Goal: Information Seeking & Learning: Check status

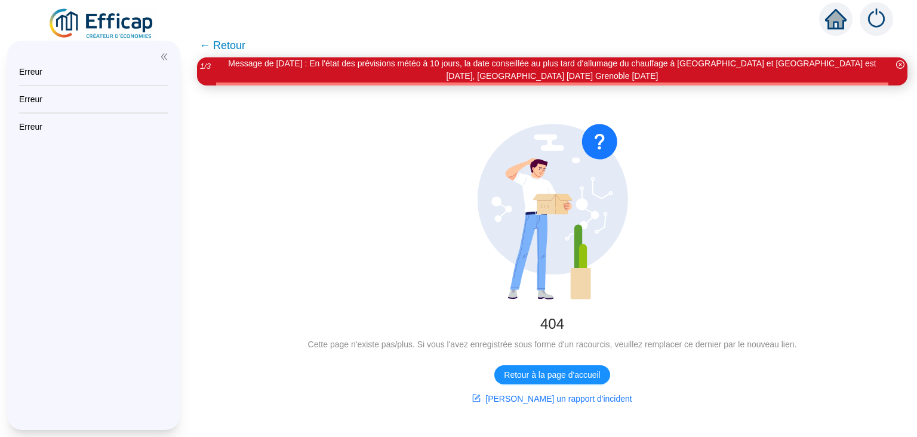
click at [94, 14] on img at bounding box center [102, 23] width 108 height 33
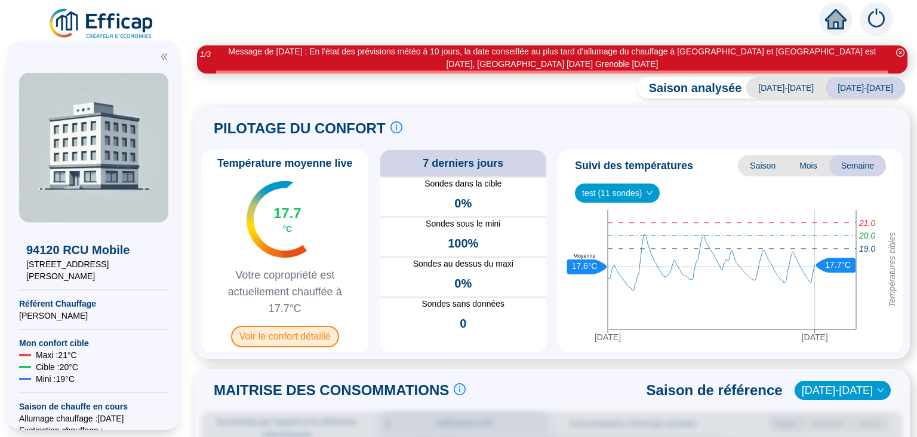
click at [281, 340] on span "Voir le confort détaillé" at bounding box center [285, 337] width 108 height 22
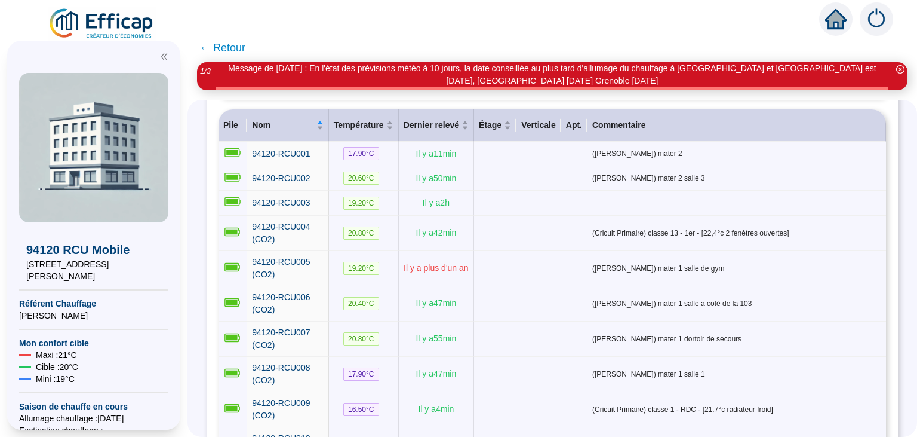
scroll to position [188, 0]
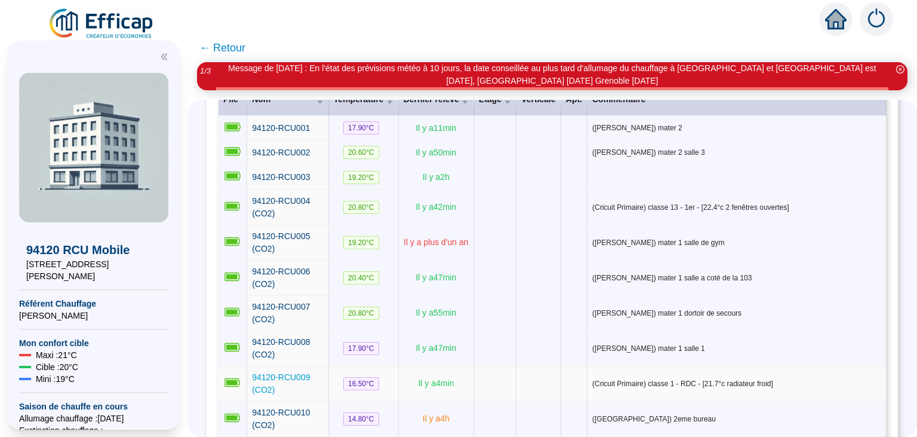
click at [297, 372] on span "94120-RCU009 (CO2)" at bounding box center [281, 383] width 58 height 22
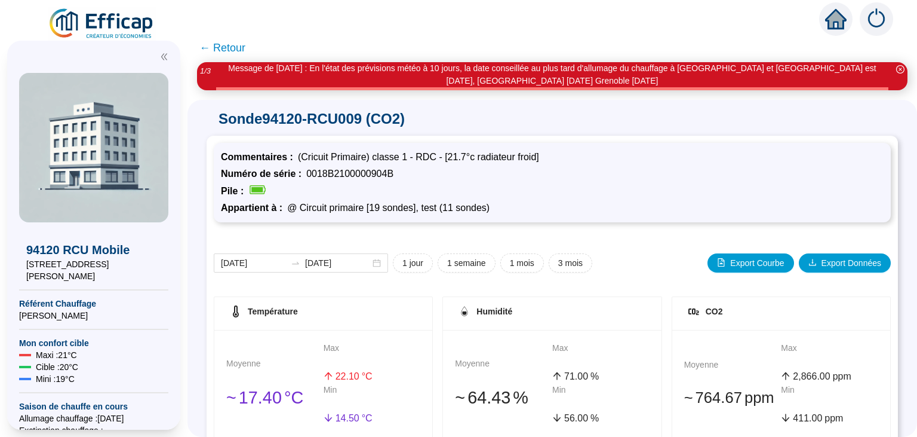
scroll to position [188, 0]
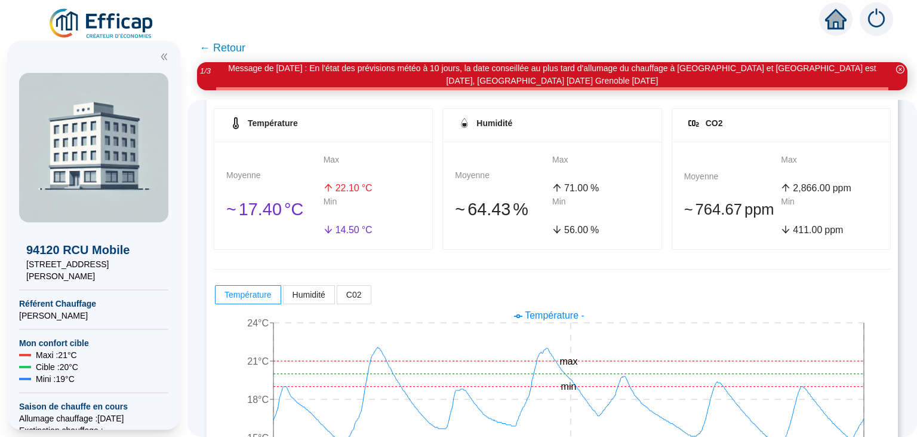
click at [113, 24] on img at bounding box center [102, 23] width 108 height 33
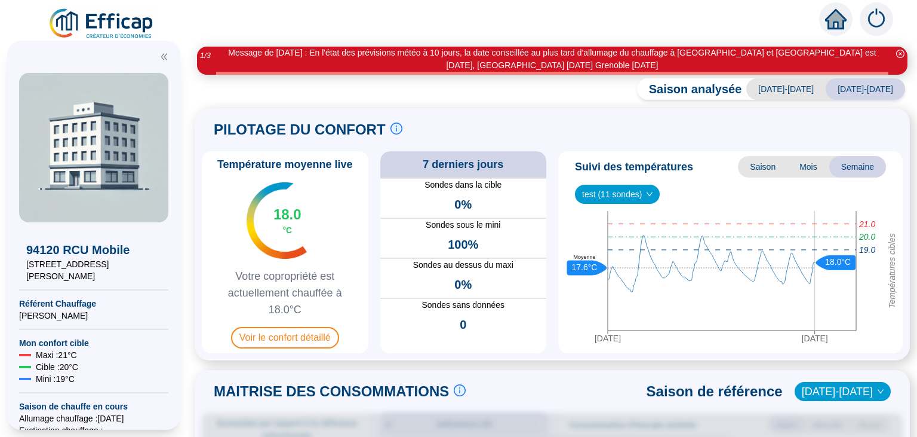
scroll to position [326, 0]
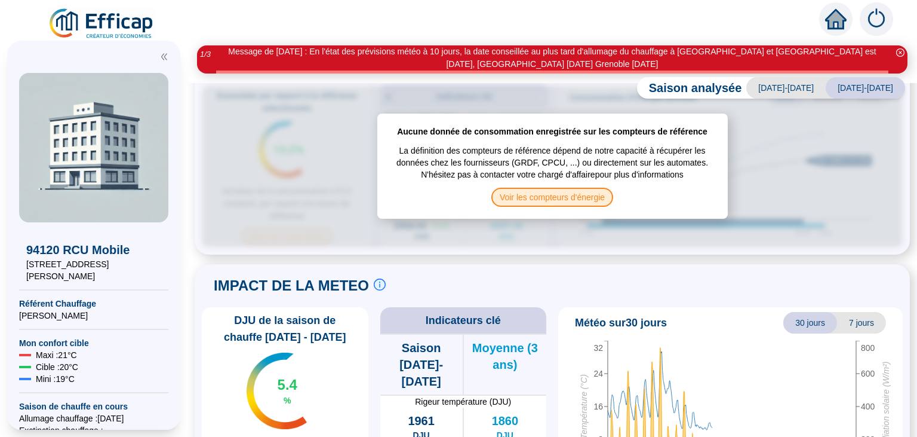
click at [569, 200] on span "Voir les compteurs d'énergie" at bounding box center [553, 197] width 122 height 19
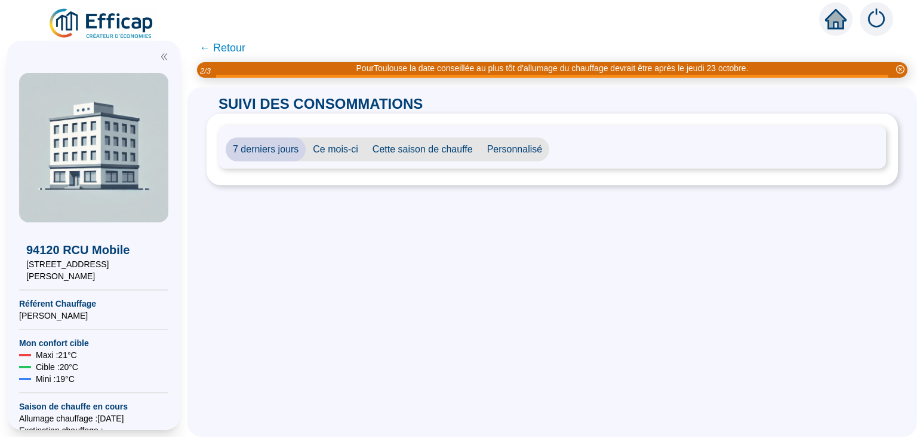
click at [231, 43] on span "← Retour" at bounding box center [223, 47] width 46 height 17
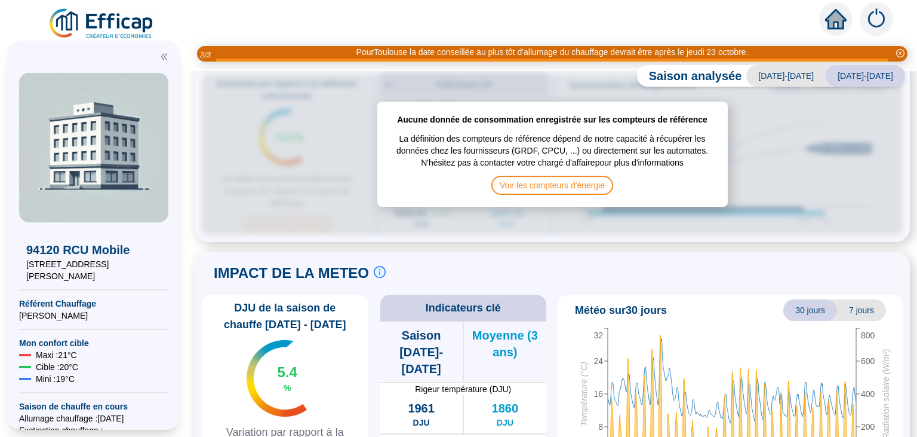
scroll to position [425, 0]
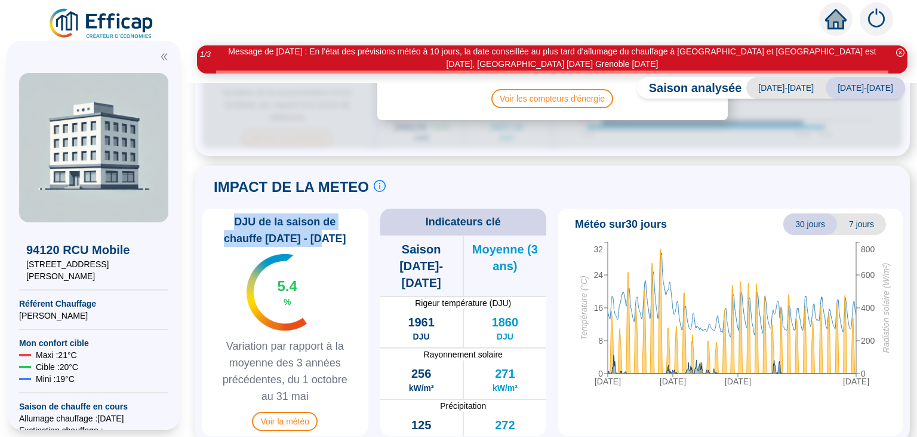
drag, startPoint x: 240, startPoint y: 221, endPoint x: 335, endPoint y: 240, distance: 97.5
click at [335, 240] on span "DJU de la saison de chauffe [DATE] - [DATE]" at bounding box center [285, 229] width 157 height 33
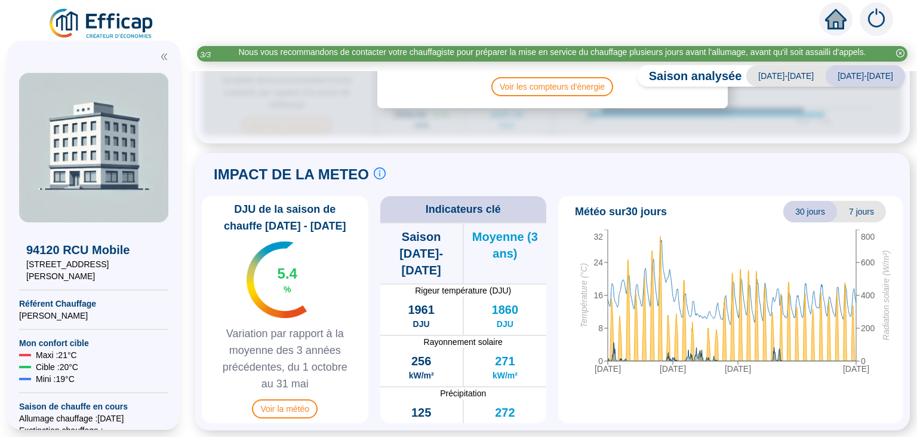
click at [708, 400] on div "[DATE] [DATE] [DATE] [DATE] 0 8 16 24 32 Température (°C) 0 200 400 600 800 Rad…" at bounding box center [730, 323] width 335 height 189
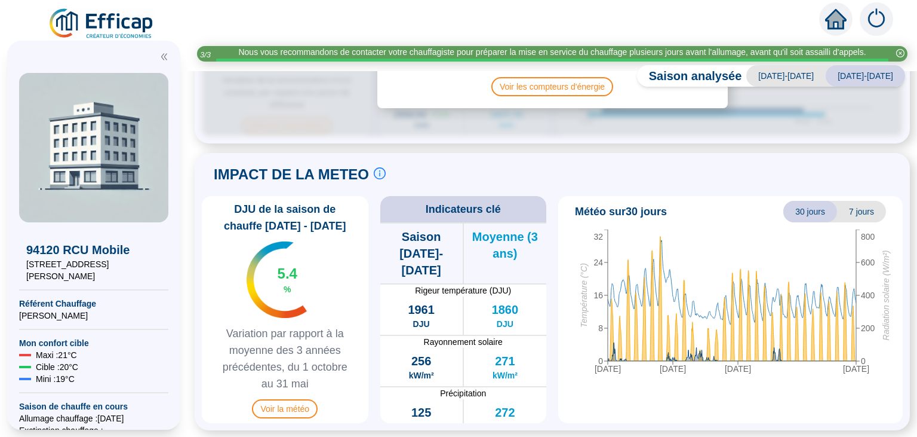
click at [124, 20] on img at bounding box center [102, 23] width 108 height 33
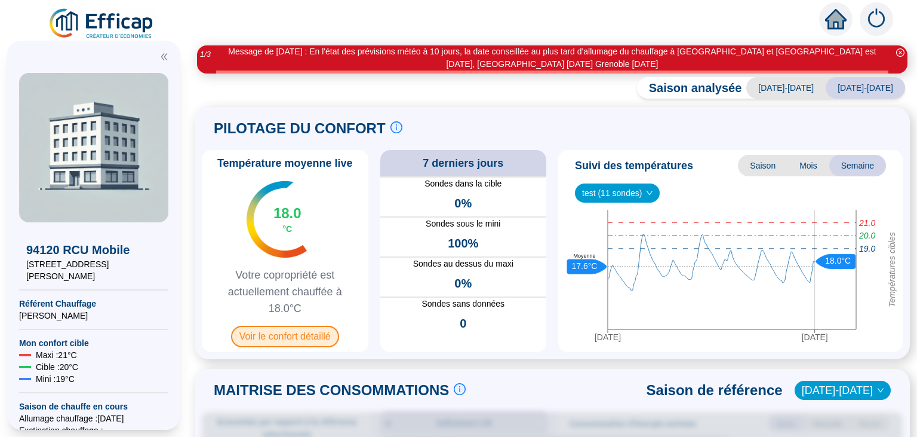
click at [268, 342] on span "Voir le confort détaillé" at bounding box center [285, 337] width 108 height 22
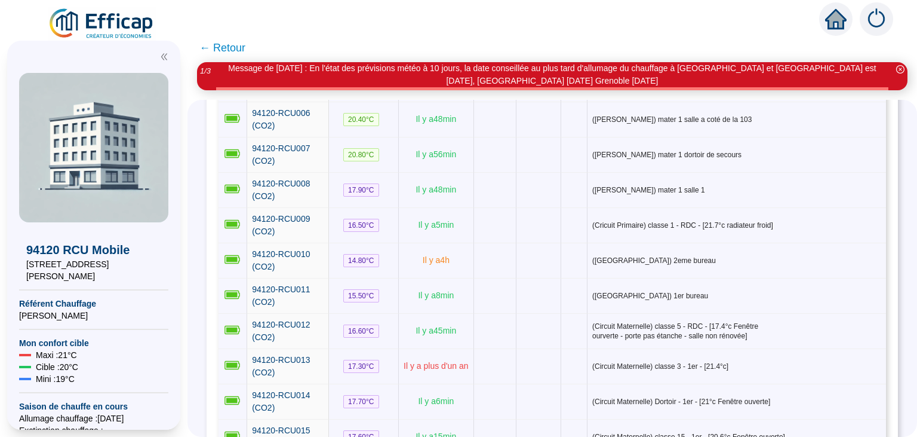
scroll to position [397, 0]
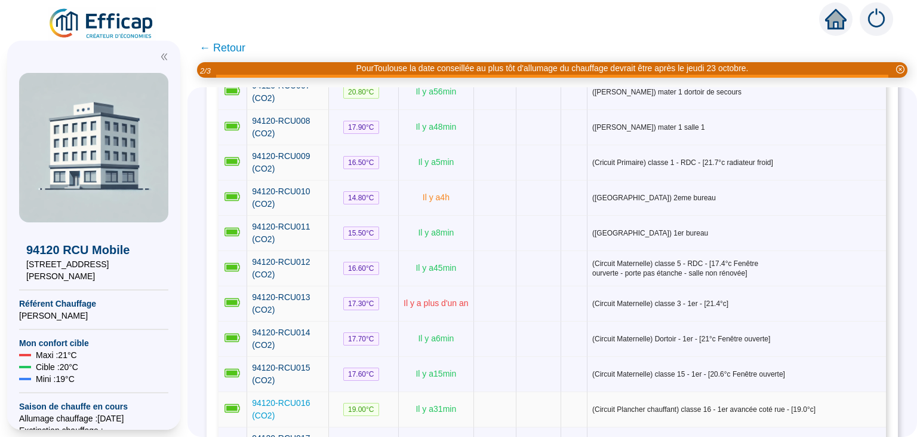
click at [296, 398] on span "94120-RCU016 (CO2)" at bounding box center [281, 409] width 58 height 22
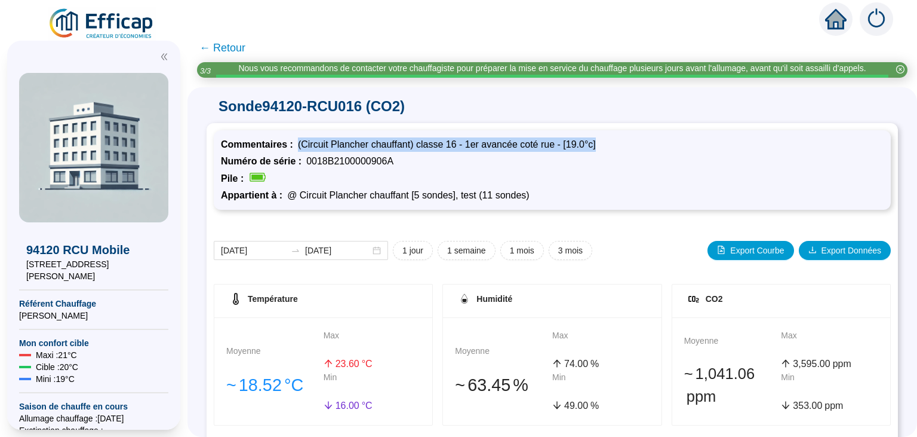
drag, startPoint x: 297, startPoint y: 143, endPoint x: 599, endPoint y: 149, distance: 301.1
click at [599, 149] on div "Commentaires : (Circuit Plancher chauffant) classe 16 - 1er avancée coté rue - …" at bounding box center [552, 144] width 663 height 14
